Goal: Task Accomplishment & Management: Manage account settings

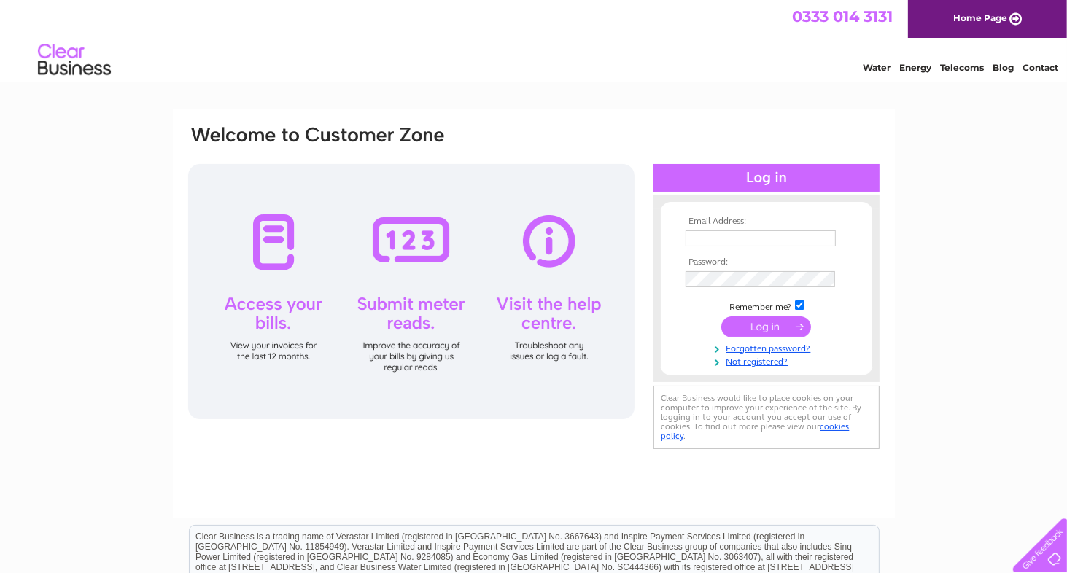
click at [700, 234] on input "text" at bounding box center [760, 238] width 150 height 16
click at [719, 236] on input "text" at bounding box center [761, 238] width 152 height 17
paste input "[EMAIL_ADDRESS][DOMAIN_NAME]"
type input "[EMAIL_ADDRESS][DOMAIN_NAME]"
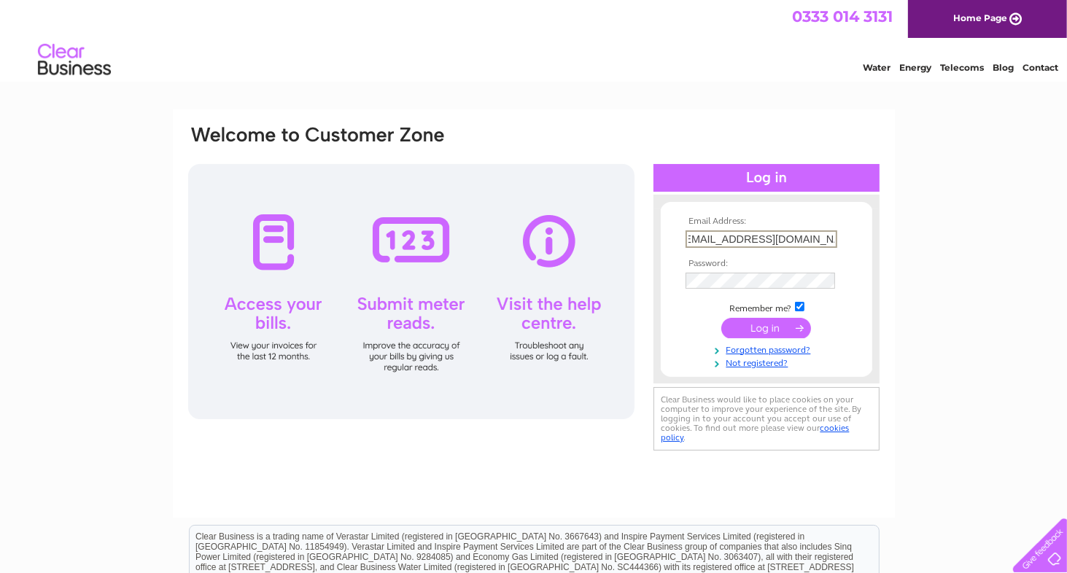
scroll to position [0, 0]
click at [753, 327] on input "submit" at bounding box center [766, 327] width 90 height 20
click at [752, 327] on input "submit" at bounding box center [766, 326] width 90 height 20
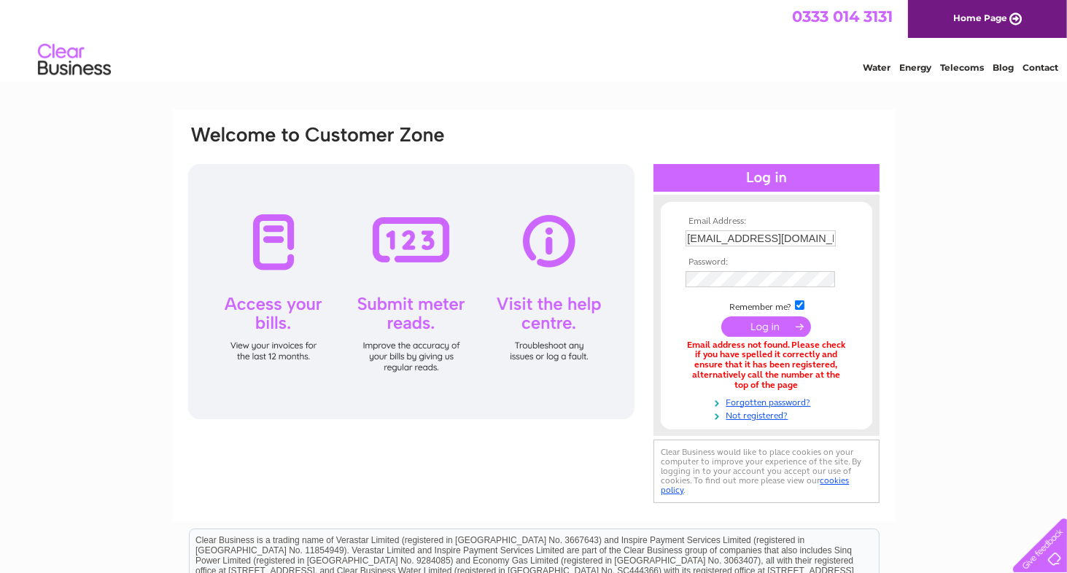
click at [798, 304] on input "checkbox" at bounding box center [799, 304] width 9 height 9
checkbox input "false"
